Goal: Find specific page/section: Find specific page/section

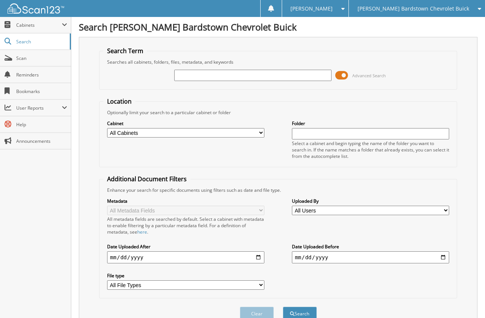
click at [268, 78] on input "text" at bounding box center [252, 75] width 157 height 11
type input "6248274"
click at [283, 307] on button "Search" at bounding box center [300, 314] width 34 height 14
click at [18, 59] on span "Scan" at bounding box center [41, 58] width 51 height 6
